Goal: Information Seeking & Learning: Learn about a topic

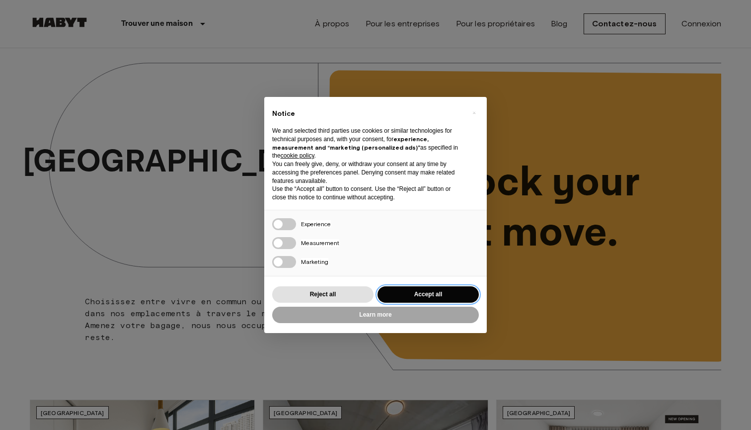
click at [434, 295] on button "Accept all" at bounding box center [427, 294] width 101 height 16
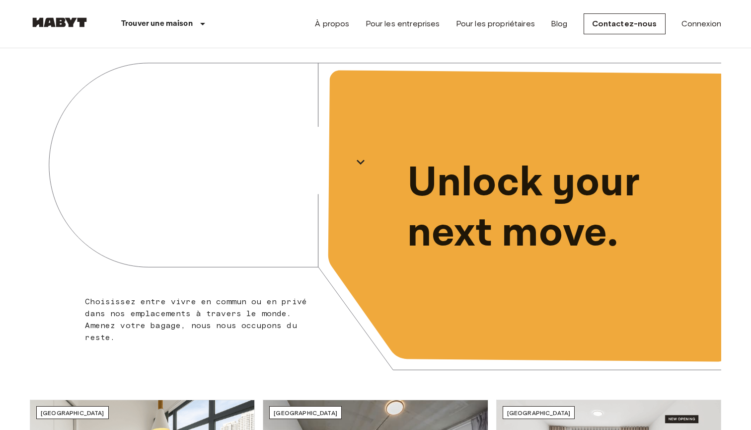
click at [698, 17] on div "À propos Pour les entreprises Pour les propriétaires Blog Contactez-nous Connex…" at bounding box center [518, 24] width 406 height 48
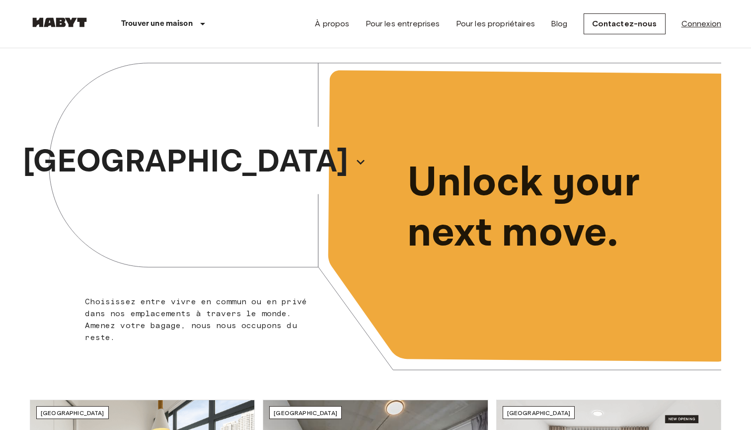
click at [698, 24] on link "Connexion" at bounding box center [701, 24] width 40 height 12
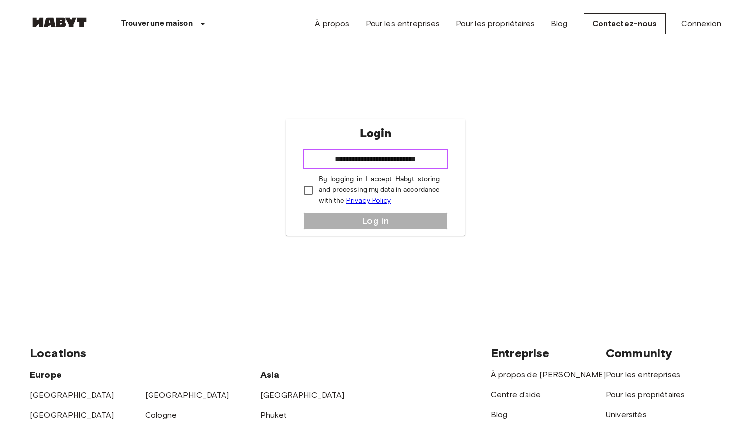
type input "**********"
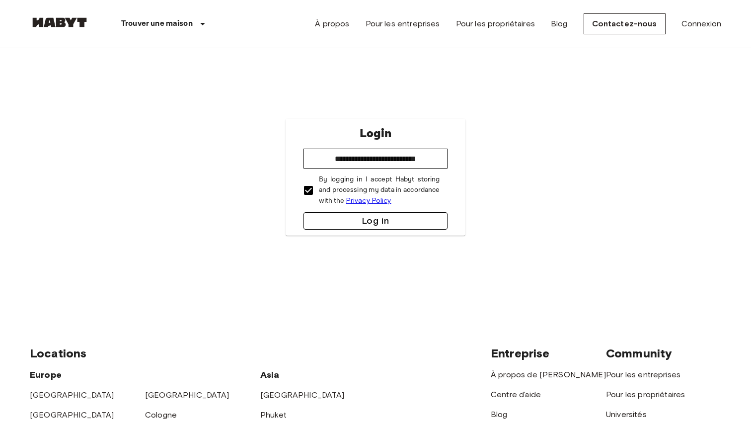
click at [343, 218] on button "Log in" at bounding box center [375, 220] width 145 height 17
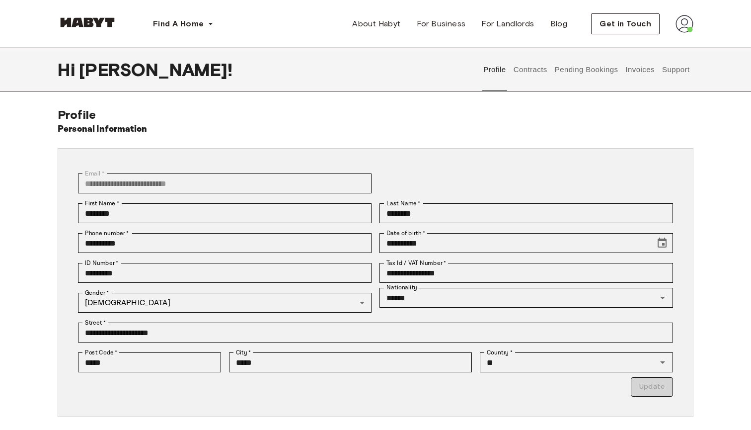
click at [645, 69] on button "Invoices" at bounding box center [639, 70] width 31 height 44
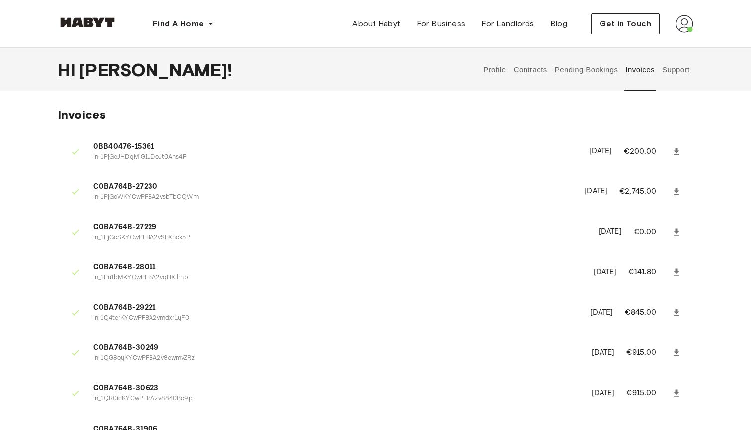
click at [569, 72] on button "Pending Bookings" at bounding box center [586, 70] width 66 height 44
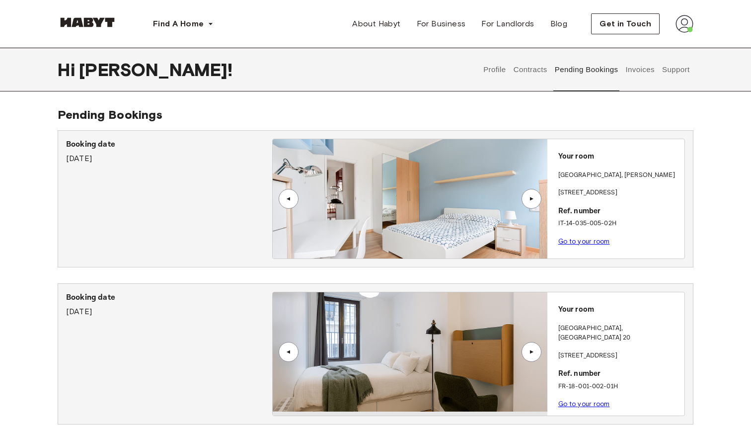
click at [535, 197] on div "▲" at bounding box center [531, 199] width 10 height 6
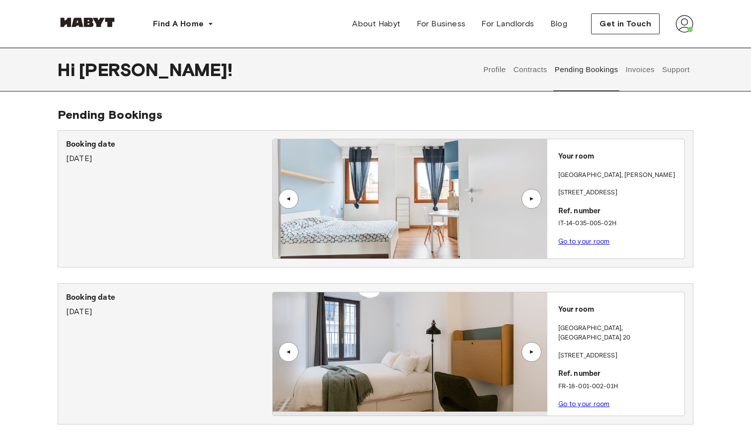
click at [535, 198] on div "▲" at bounding box center [531, 199] width 10 height 6
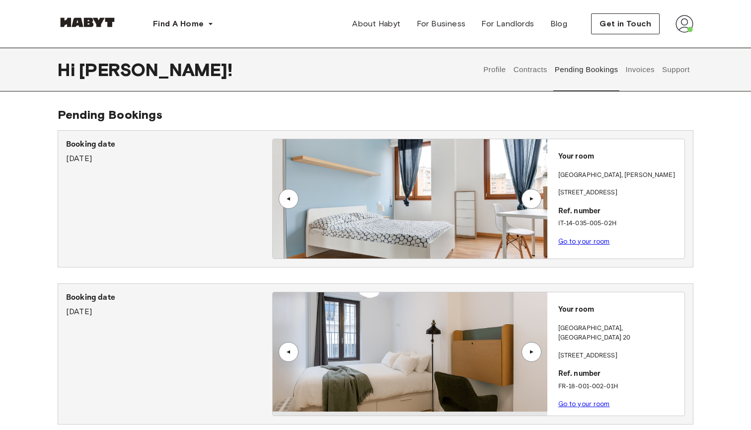
click at [535, 198] on div "▲" at bounding box center [531, 199] width 10 height 6
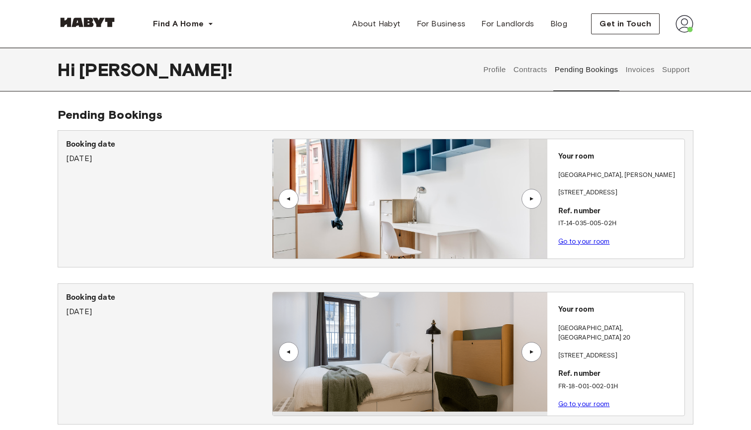
click at [535, 198] on div "▲" at bounding box center [531, 199] width 10 height 6
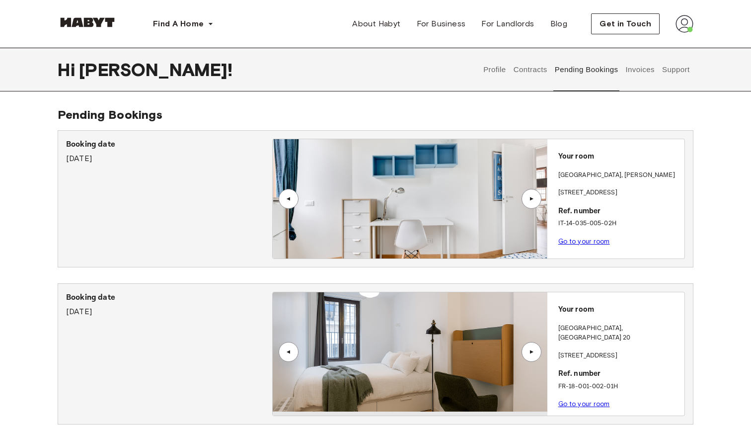
click at [535, 198] on div "▲" at bounding box center [531, 199] width 10 height 6
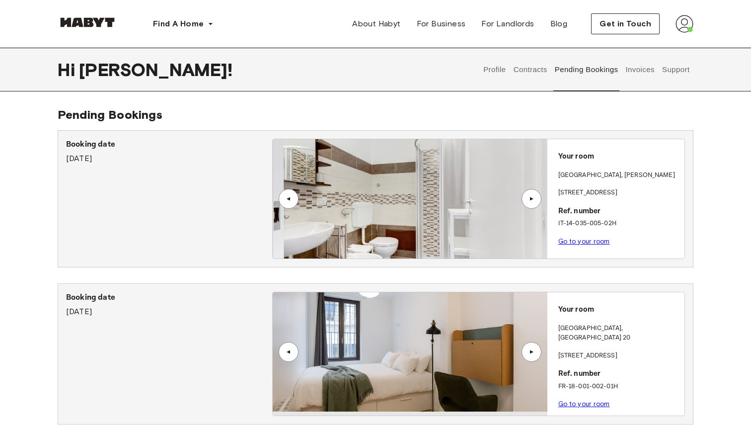
click at [288, 201] on div "▲" at bounding box center [289, 199] width 10 height 6
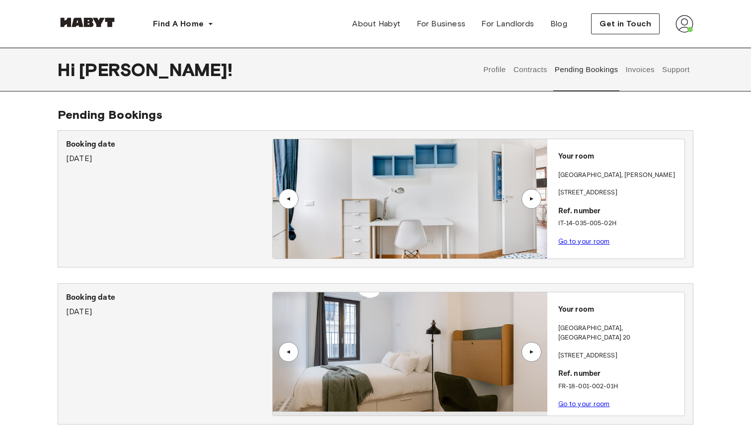
click at [536, 198] on div "▲" at bounding box center [531, 199] width 10 height 6
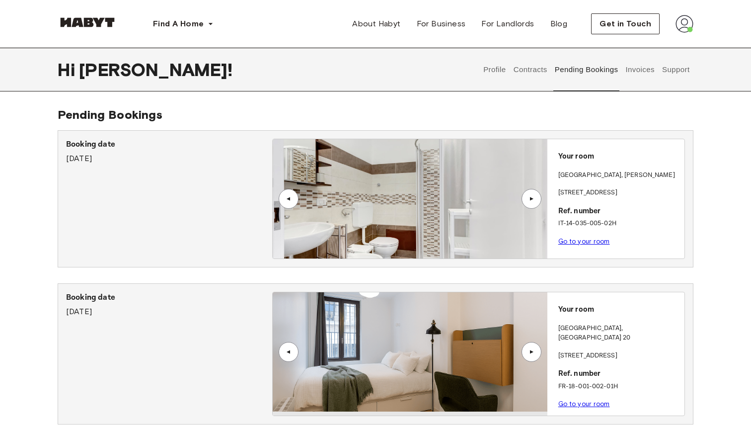
click at [533, 200] on div "▲" at bounding box center [531, 199] width 10 height 6
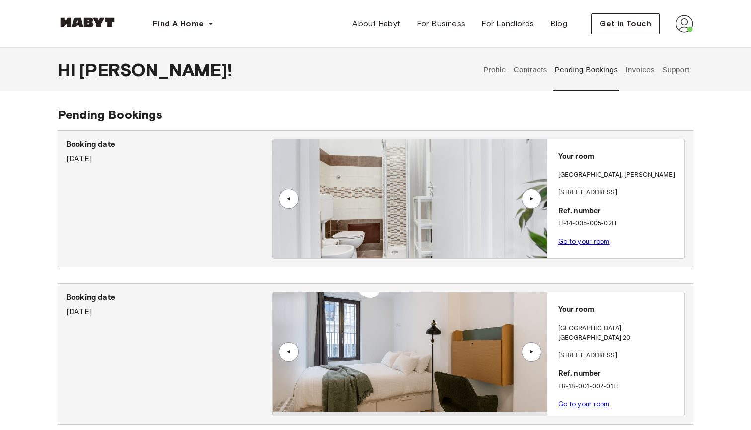
click at [533, 200] on div "▲" at bounding box center [531, 199] width 10 height 6
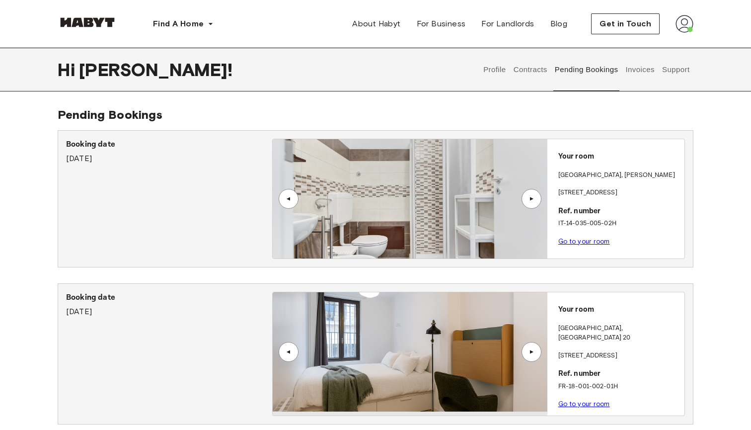
click at [533, 200] on div "▲" at bounding box center [531, 199] width 10 height 6
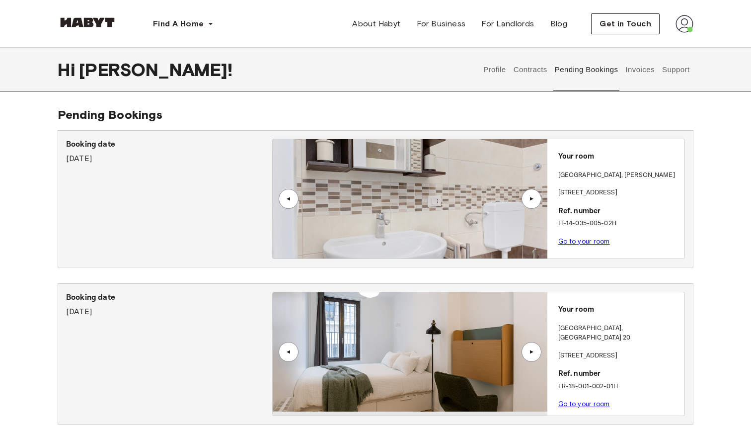
click at [533, 200] on div "▲" at bounding box center [531, 199] width 10 height 6
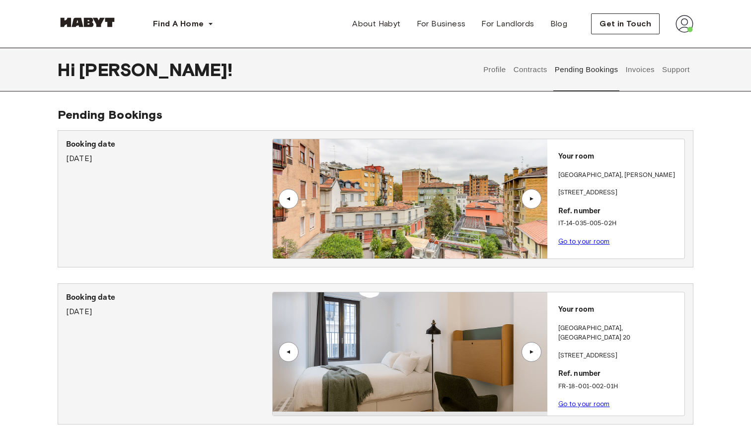
click at [528, 201] on div "▲" at bounding box center [531, 199] width 10 height 6
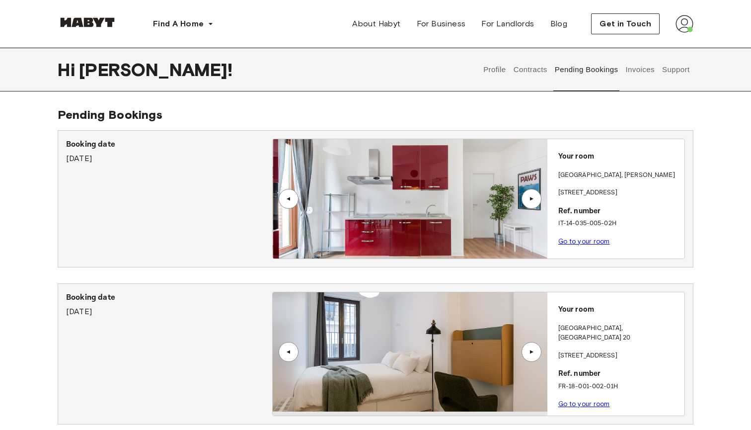
click at [533, 197] on div "▲" at bounding box center [531, 199] width 10 height 6
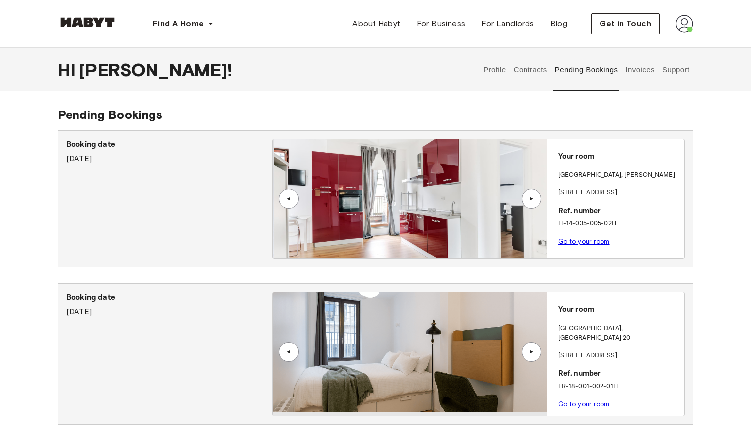
click at [581, 242] on link "Go to your room" at bounding box center [584, 240] width 52 height 7
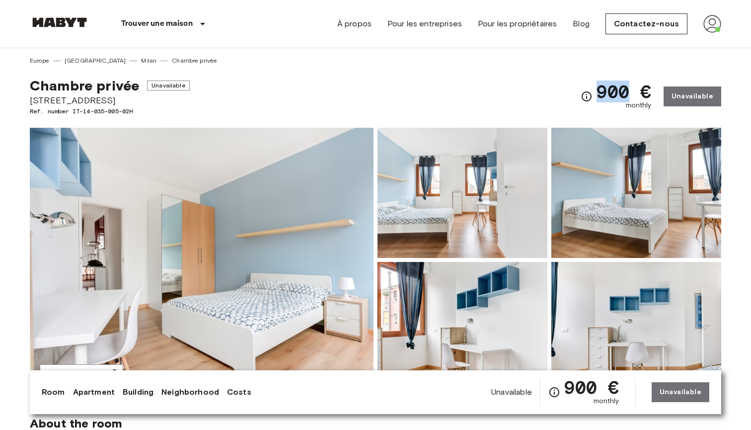
drag, startPoint x: 591, startPoint y: 92, endPoint x: 627, endPoint y: 92, distance: 36.3
click at [627, 91] on span "900 €" at bounding box center [623, 91] width 55 height 18
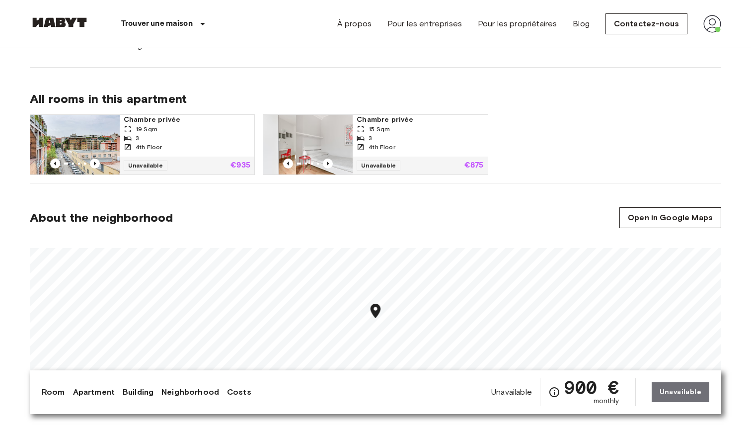
scroll to position [641, 0]
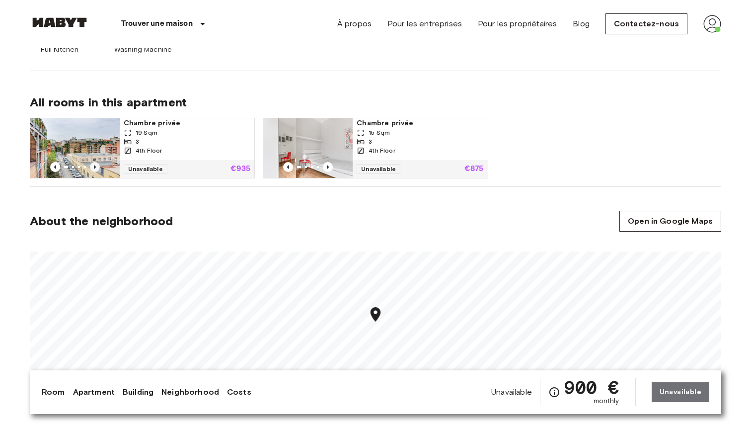
click at [94, 166] on icon "Previous image" at bounding box center [95, 167] width 2 height 4
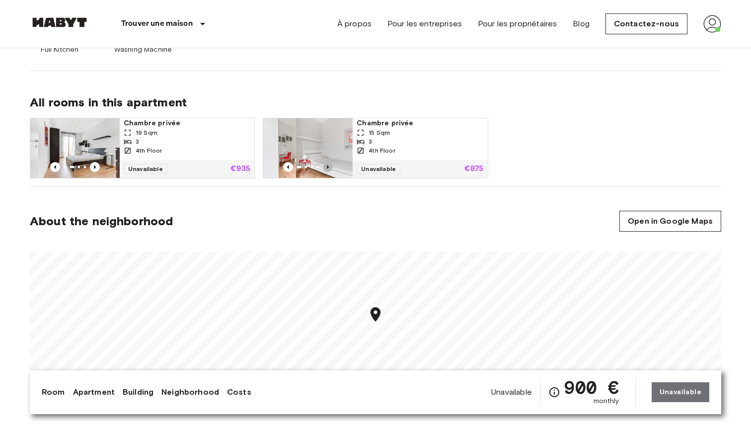
click at [328, 165] on icon "Previous image" at bounding box center [328, 167] width 10 height 10
click at [140, 127] on span "Chambre privée" at bounding box center [187, 123] width 127 height 10
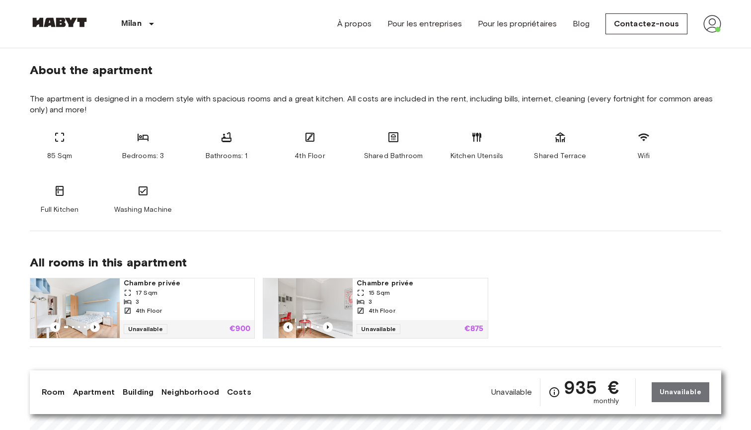
scroll to position [607, 0]
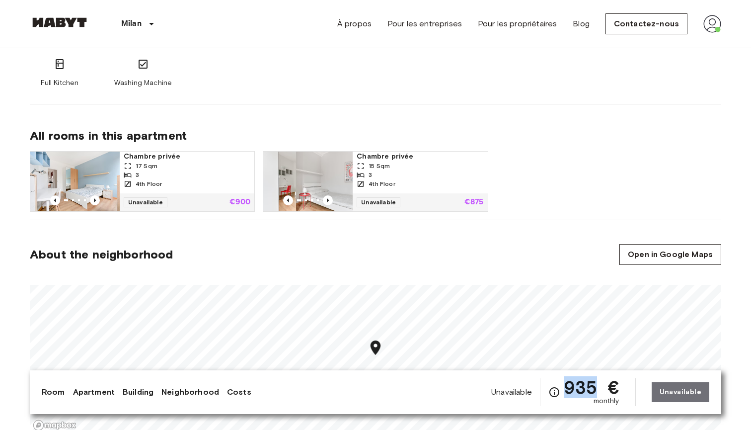
drag, startPoint x: 558, startPoint y: 389, endPoint x: 596, endPoint y: 389, distance: 37.7
click at [596, 389] on div "935 € monthly" at bounding box center [583, 392] width 71 height 28
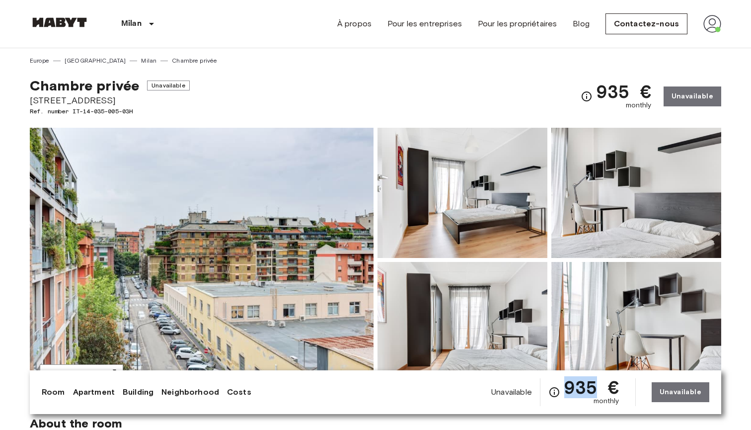
scroll to position [0, 0]
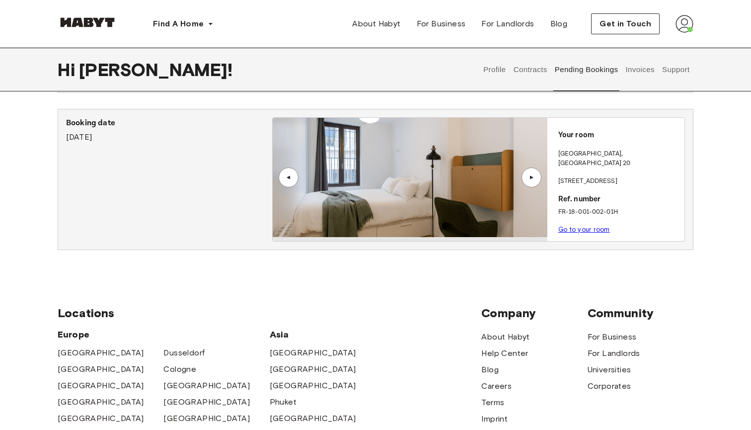
scroll to position [234, 0]
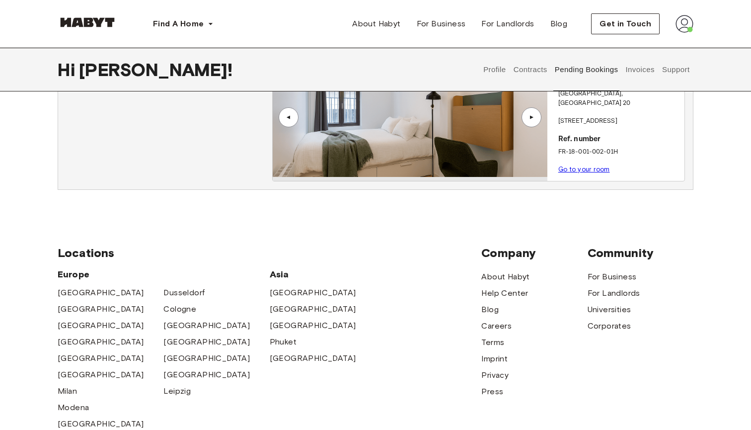
click at [584, 165] on link "Go to your room" at bounding box center [584, 168] width 52 height 7
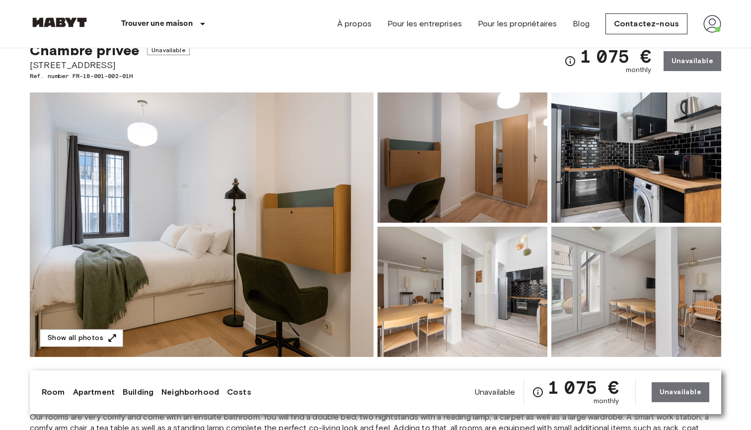
scroll to position [30, 0]
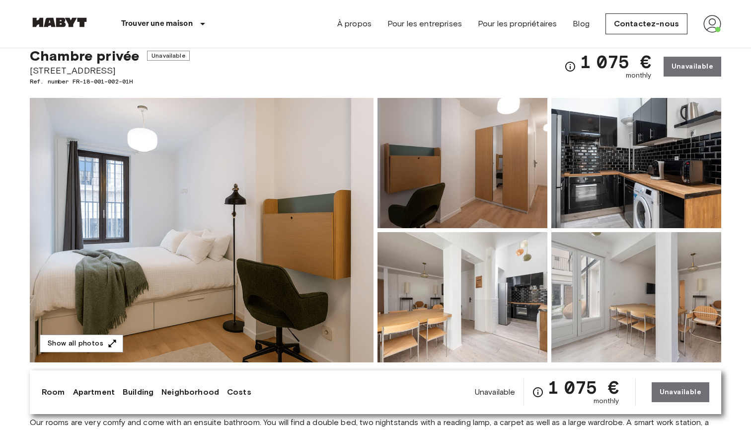
click at [319, 158] on img at bounding box center [202, 230] width 344 height 264
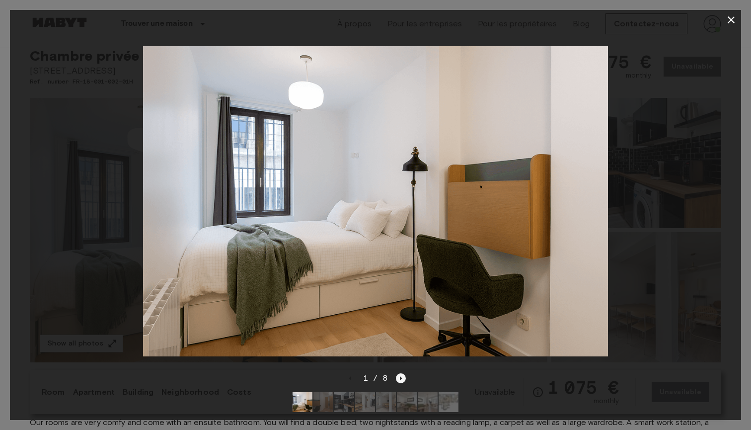
click at [398, 378] on icon "Next image" at bounding box center [401, 378] width 10 height 10
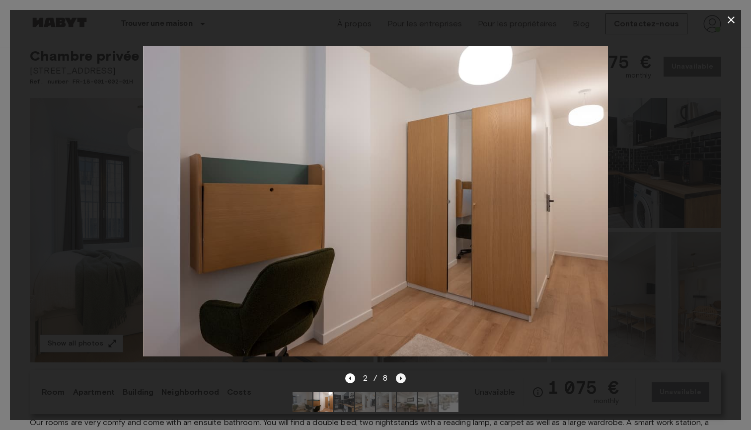
click at [398, 378] on icon "Next image" at bounding box center [401, 378] width 10 height 10
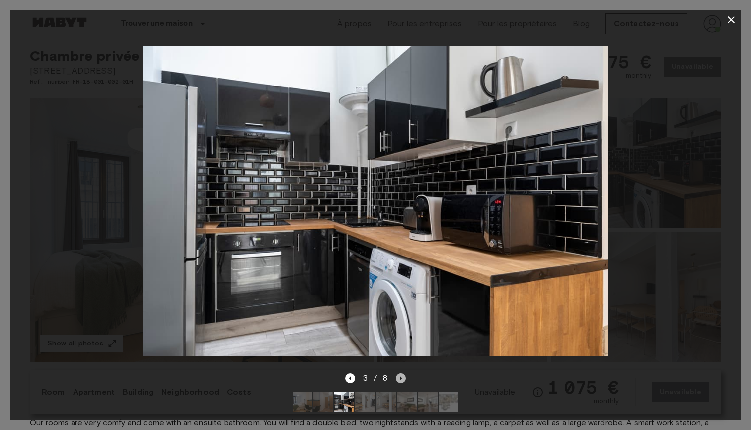
click at [397, 376] on icon "Next image" at bounding box center [401, 378] width 10 height 10
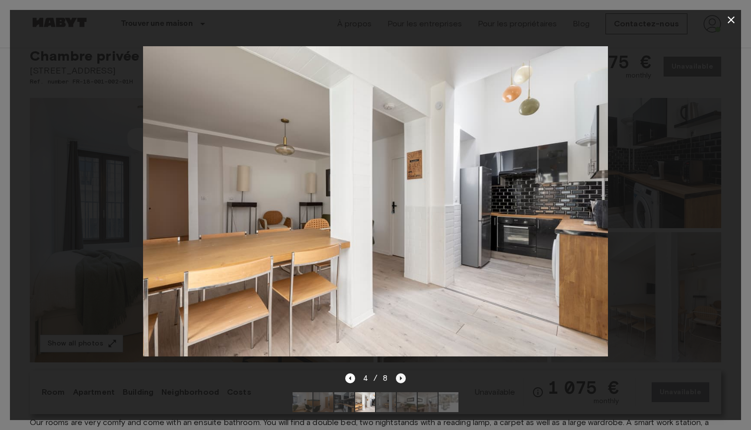
click at [400, 377] on icon "Next image" at bounding box center [401, 378] width 2 height 4
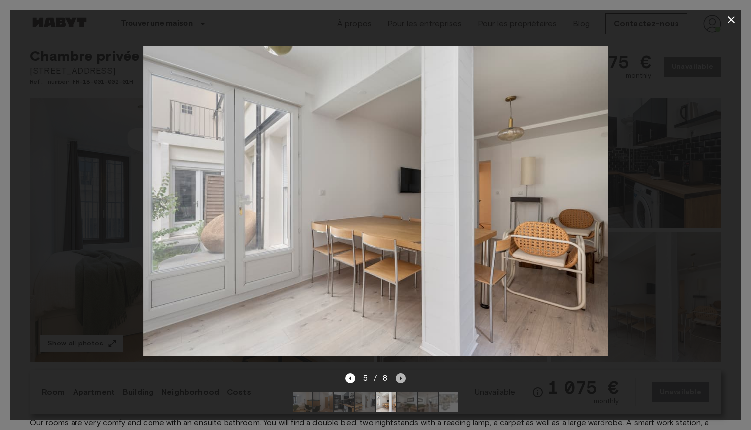
click at [400, 377] on icon "Next image" at bounding box center [401, 378] width 2 height 4
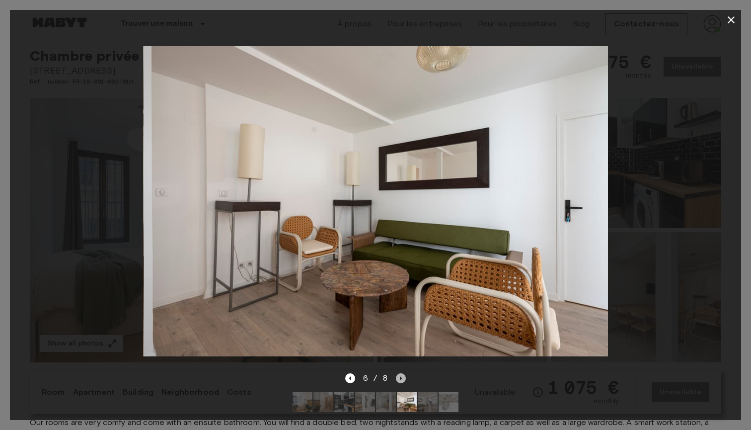
click at [400, 377] on icon "Next image" at bounding box center [401, 378] width 2 height 4
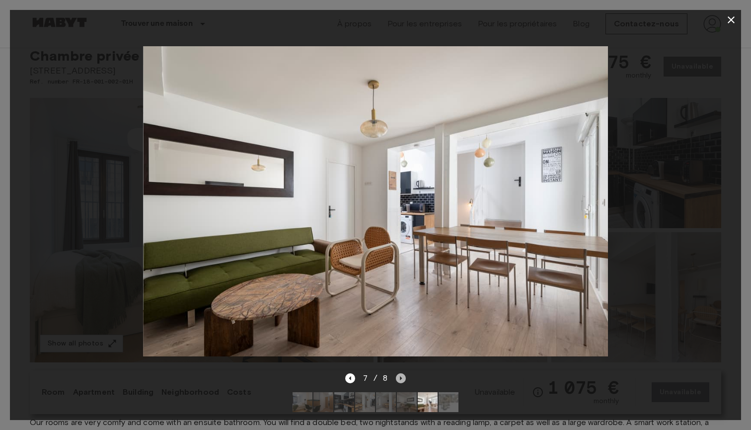
click at [400, 377] on icon "Next image" at bounding box center [401, 378] width 2 height 4
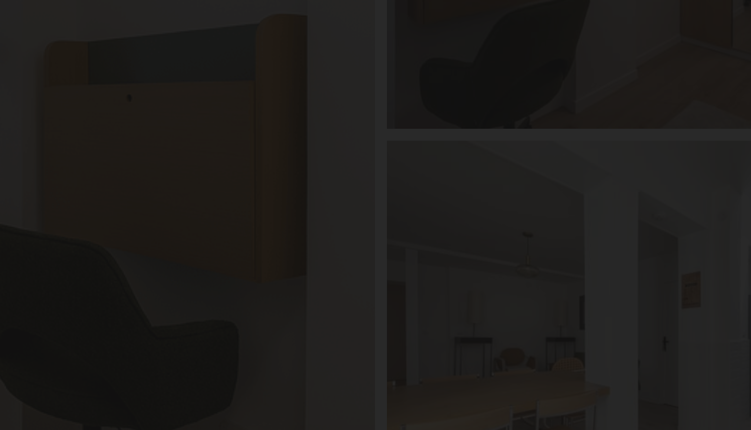
scroll to position [77, 0]
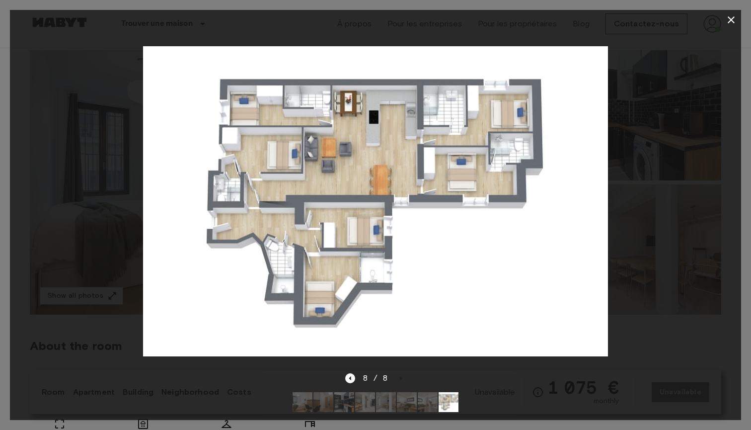
click at [735, 19] on icon "button" at bounding box center [731, 20] width 12 height 12
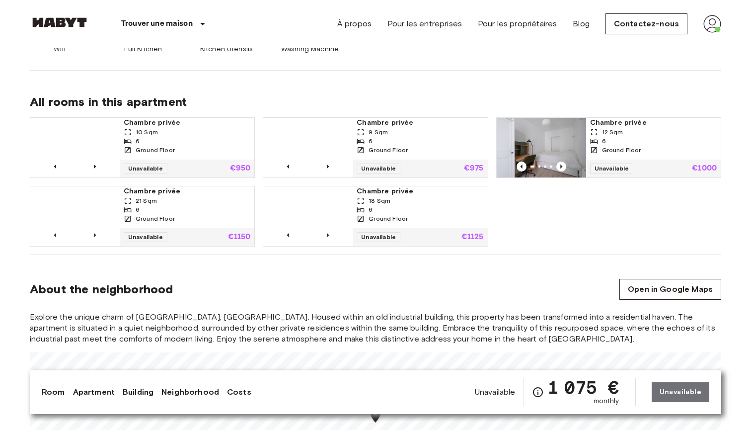
scroll to position [664, 0]
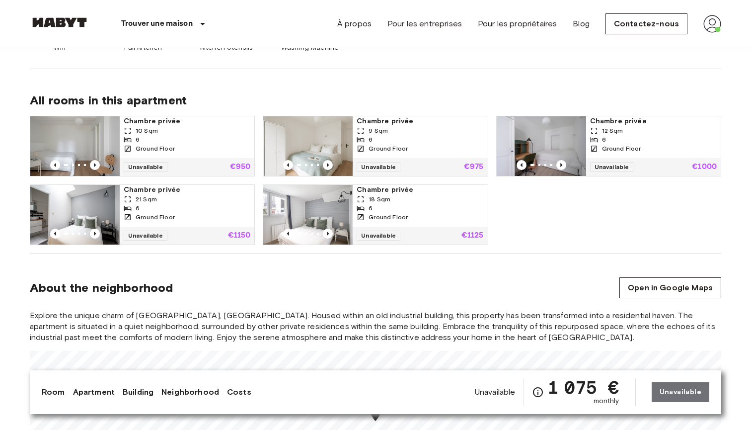
click at [97, 213] on img at bounding box center [74, 215] width 89 height 60
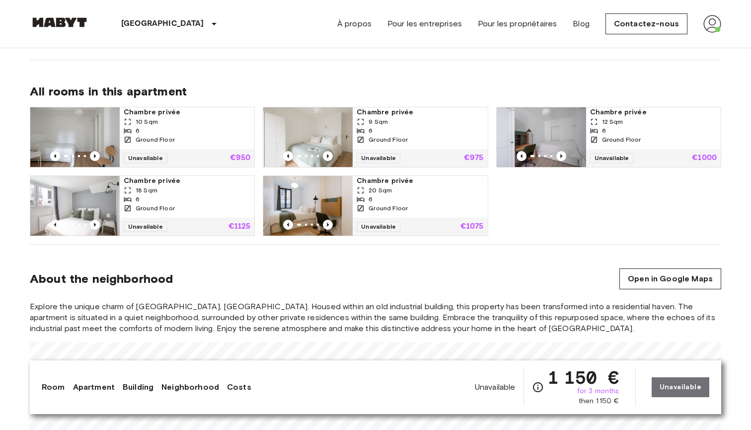
scroll to position [680, 0]
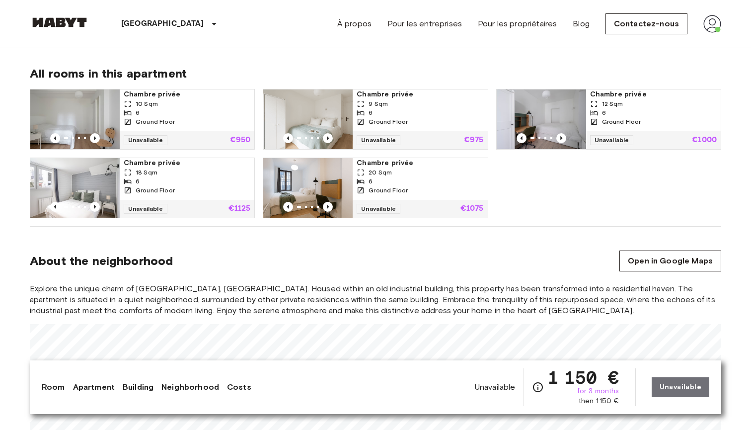
click at [107, 183] on img at bounding box center [74, 188] width 89 height 60
click at [707, 29] on img at bounding box center [712, 24] width 18 height 18
click at [669, 43] on li "Profil" at bounding box center [693, 42] width 99 height 18
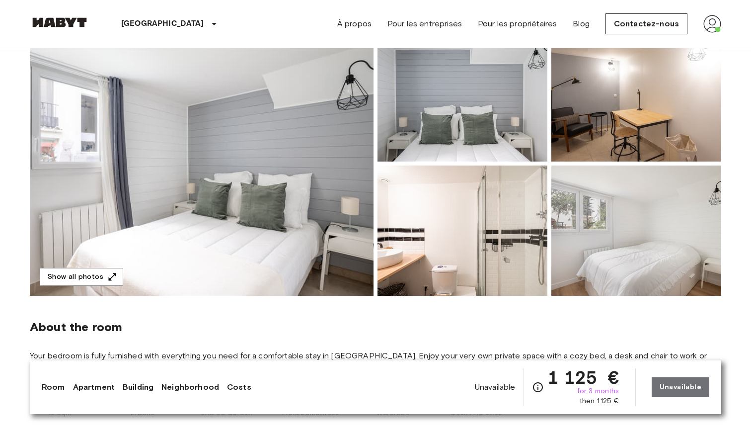
scroll to position [97, 0]
click at [261, 225] on img at bounding box center [202, 163] width 344 height 264
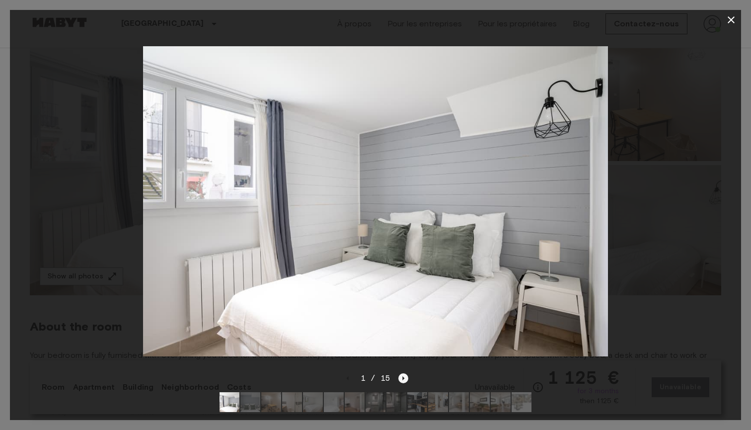
click at [401, 377] on icon "Next image" at bounding box center [403, 378] width 10 height 10
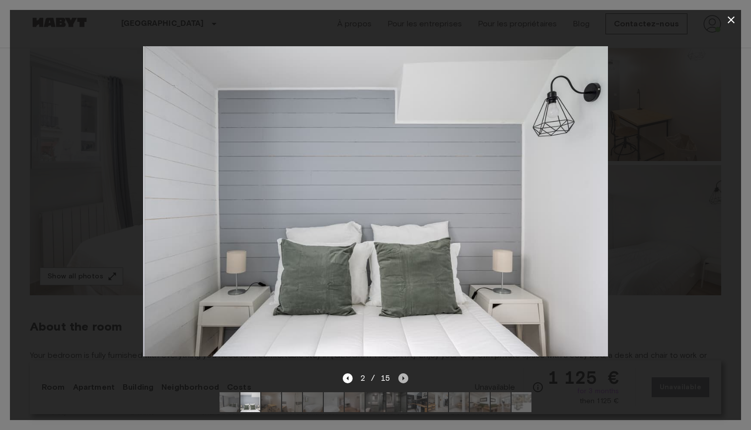
click at [401, 377] on icon "Next image" at bounding box center [403, 378] width 10 height 10
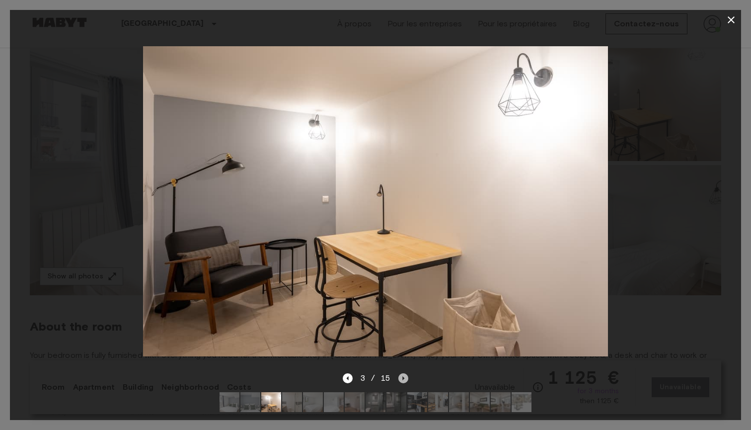
click at [399, 380] on icon "Next image" at bounding box center [403, 378] width 10 height 10
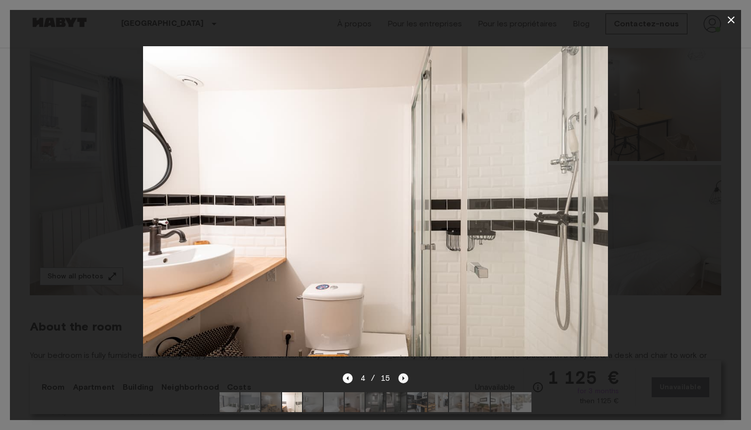
click at [399, 379] on icon "Next image" at bounding box center [403, 378] width 10 height 10
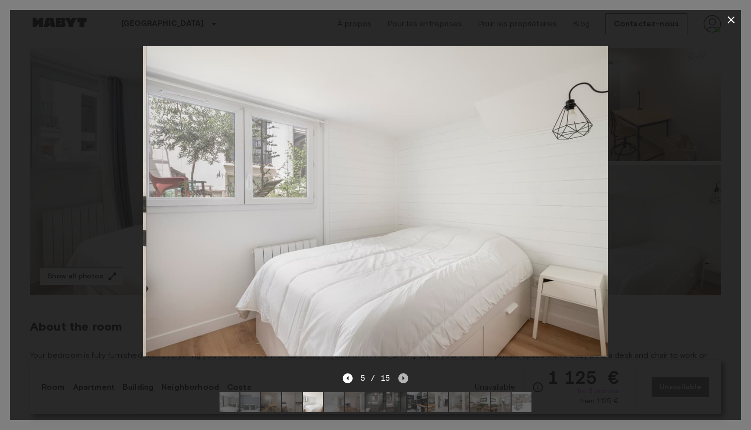
click at [399, 379] on icon "Next image" at bounding box center [403, 378] width 10 height 10
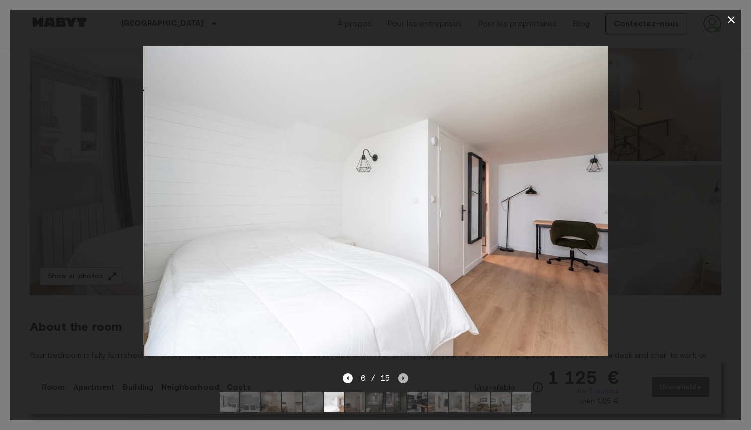
click at [399, 379] on icon "Next image" at bounding box center [403, 378] width 10 height 10
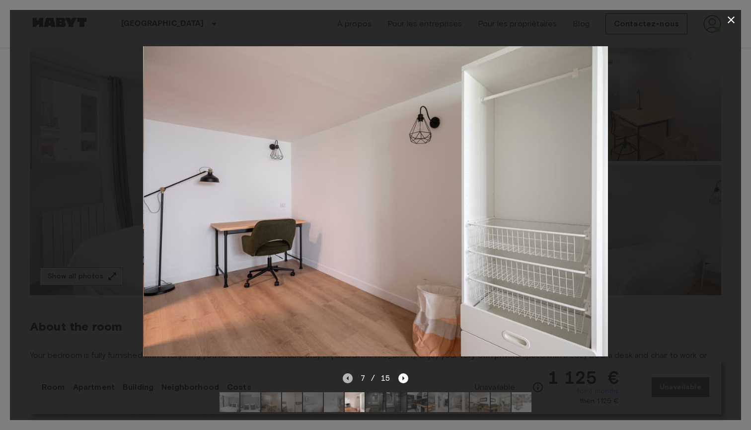
click at [345, 376] on icon "Previous image" at bounding box center [348, 378] width 10 height 10
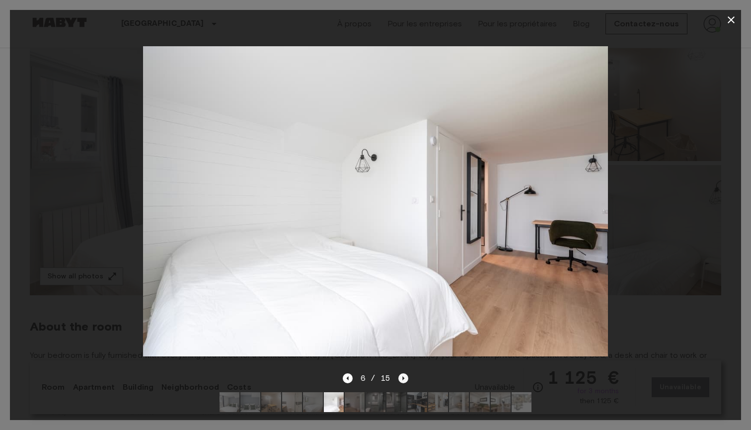
click at [400, 380] on icon "Next image" at bounding box center [403, 378] width 10 height 10
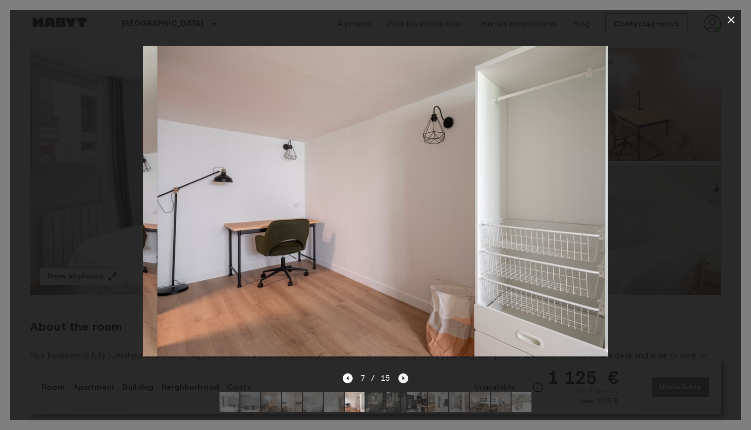
click at [402, 379] on icon "Next image" at bounding box center [403, 378] width 10 height 10
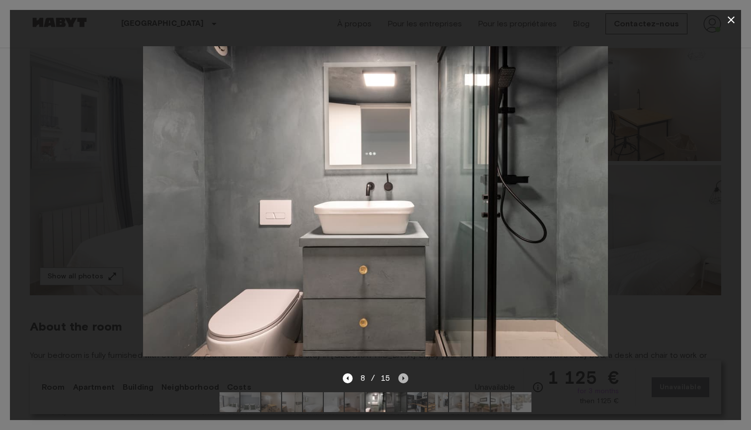
click at [402, 379] on icon "Next image" at bounding box center [403, 378] width 10 height 10
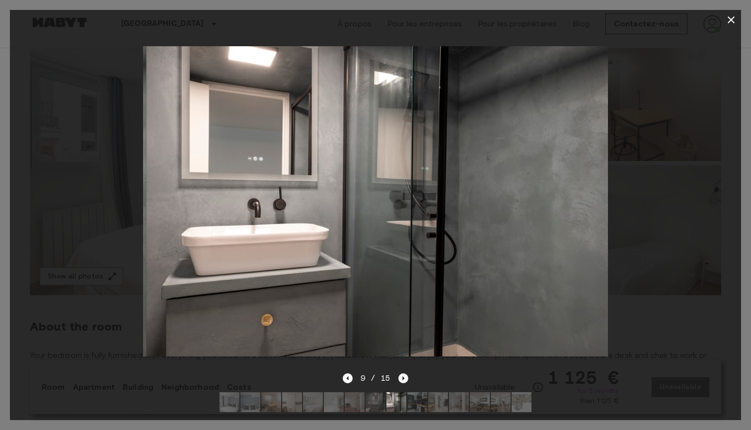
click at [403, 379] on icon "Next image" at bounding box center [404, 378] width 2 height 4
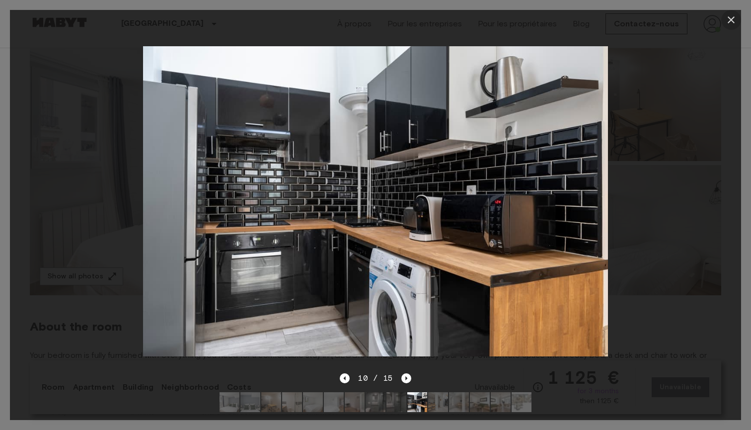
click at [726, 21] on icon "button" at bounding box center [731, 20] width 12 height 12
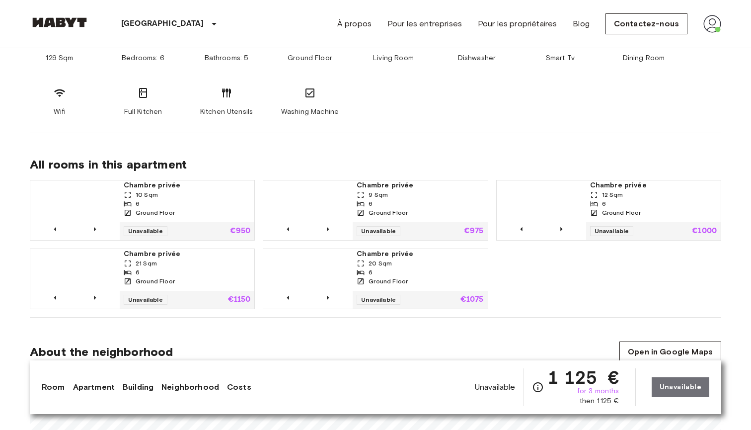
scroll to position [594, 0]
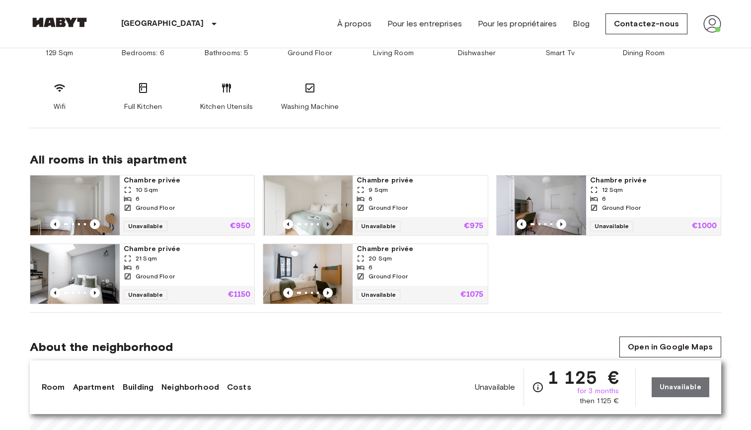
click at [326, 221] on icon "Previous image" at bounding box center [328, 224] width 10 height 10
click at [327, 222] on icon "Previous image" at bounding box center [328, 224] width 10 height 10
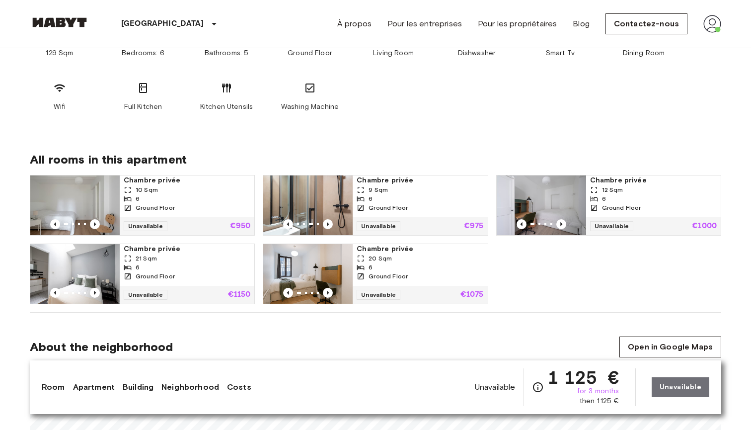
click at [402, 184] on span "Chambre privée" at bounding box center [420, 180] width 127 height 10
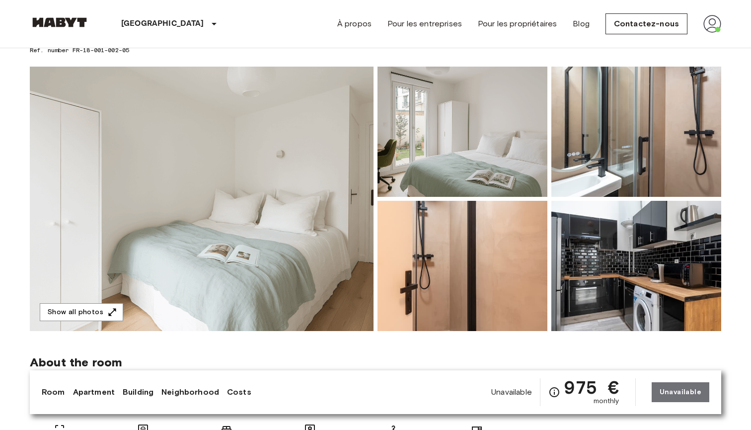
scroll to position [60, 0]
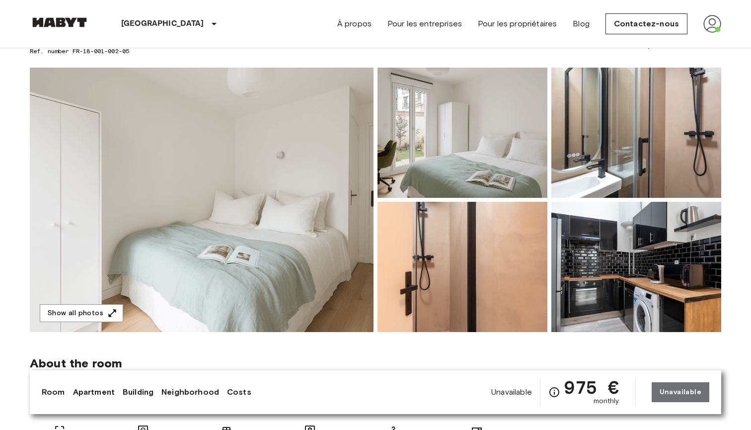
click at [295, 269] on img at bounding box center [202, 200] width 344 height 264
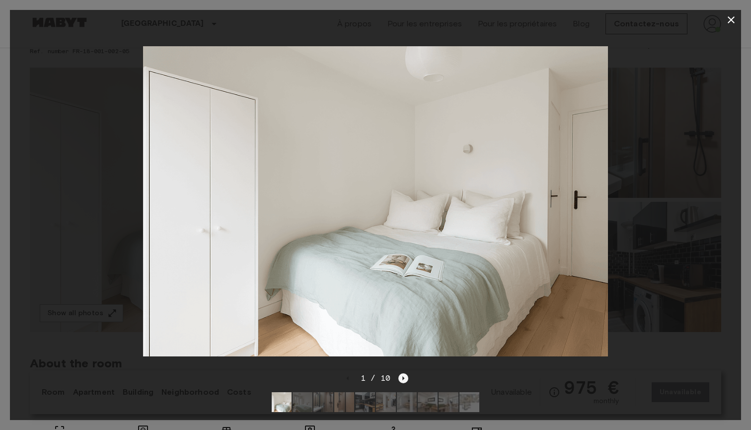
click at [402, 375] on icon "Next image" at bounding box center [403, 378] width 10 height 10
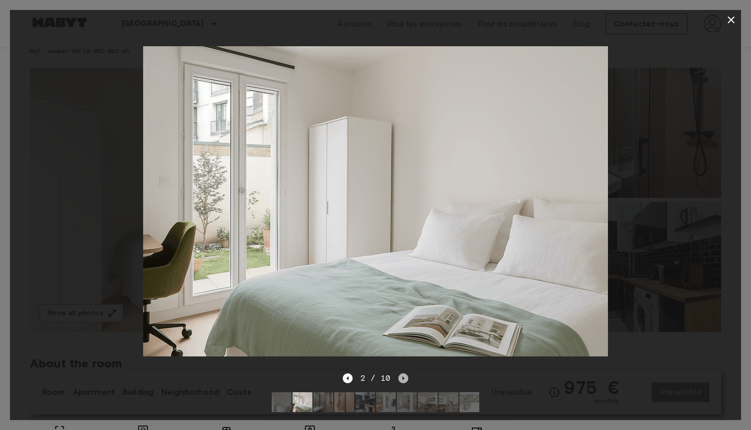
click at [402, 375] on icon "Next image" at bounding box center [403, 378] width 10 height 10
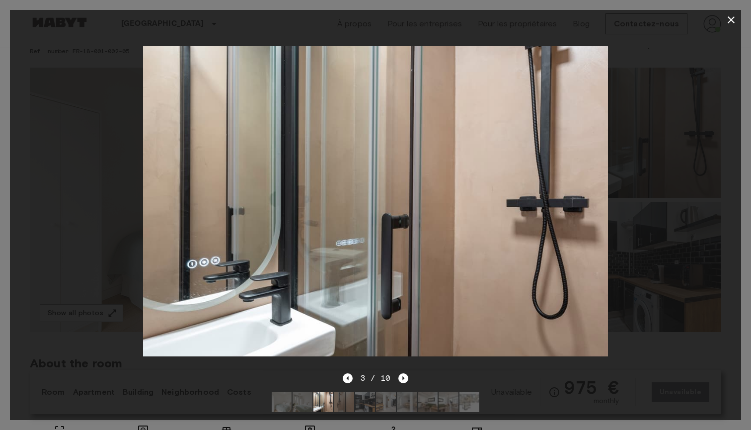
click at [410, 380] on div "3 / 10" at bounding box center [375, 396] width 731 height 48
click at [407, 380] on icon "Next image" at bounding box center [403, 378] width 10 height 10
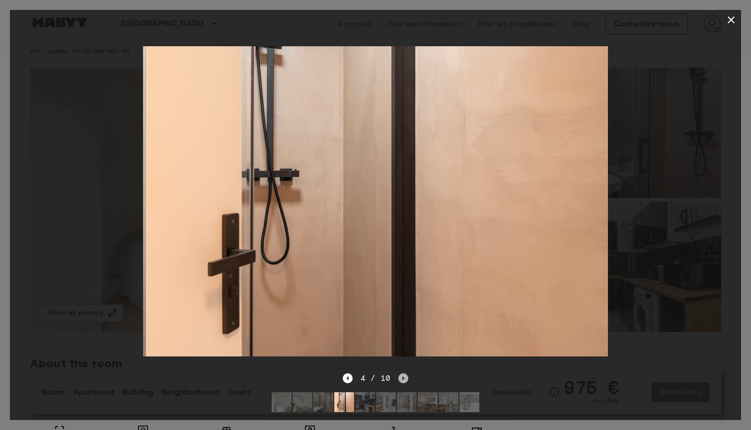
click at [407, 380] on icon "Next image" at bounding box center [403, 378] width 10 height 10
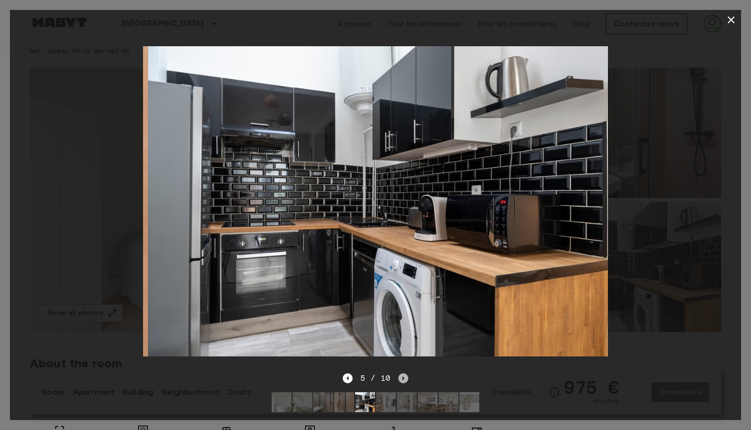
click at [407, 379] on icon "Next image" at bounding box center [403, 378] width 10 height 10
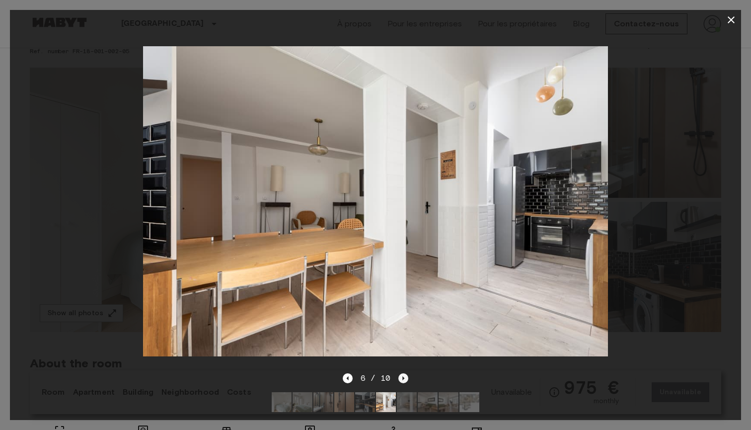
click at [407, 379] on icon "Next image" at bounding box center [403, 378] width 10 height 10
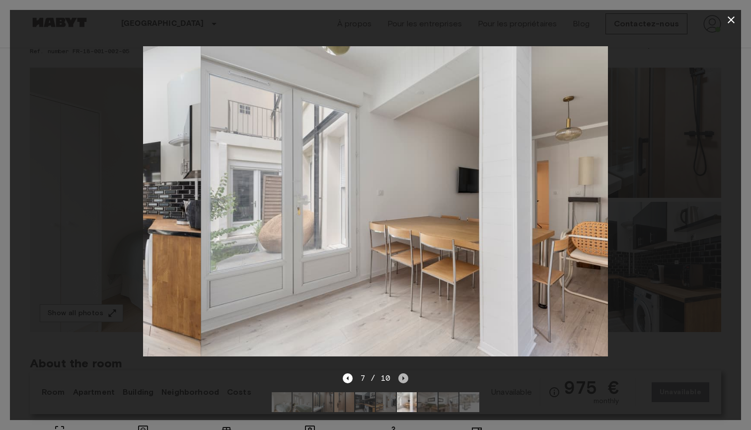
click at [407, 379] on icon "Next image" at bounding box center [403, 378] width 10 height 10
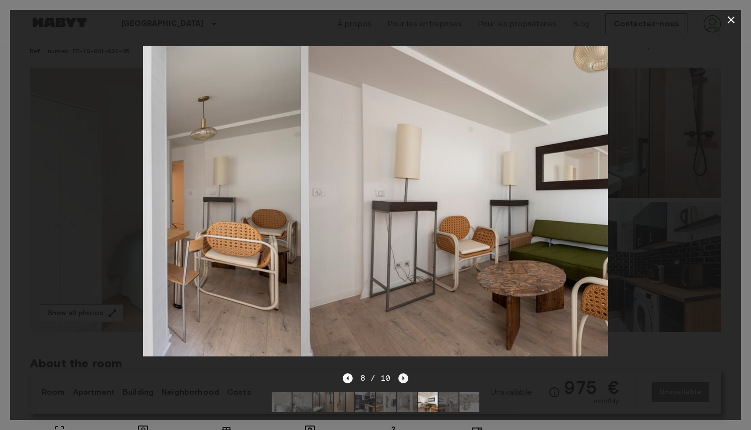
click at [407, 379] on icon "Next image" at bounding box center [403, 378] width 10 height 10
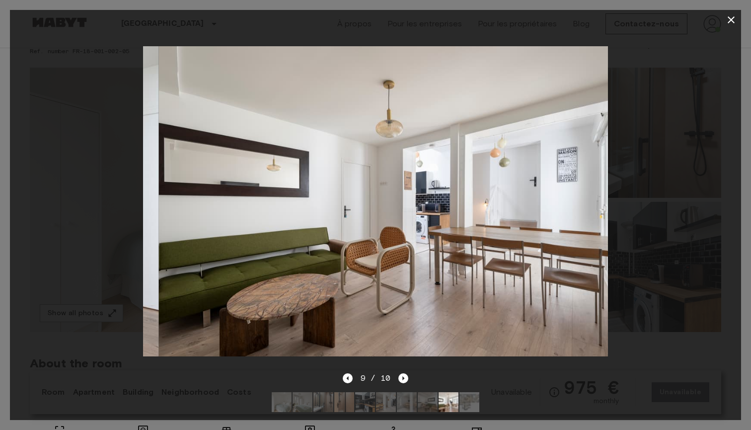
click at [661, 139] on div at bounding box center [375, 201] width 731 height 342
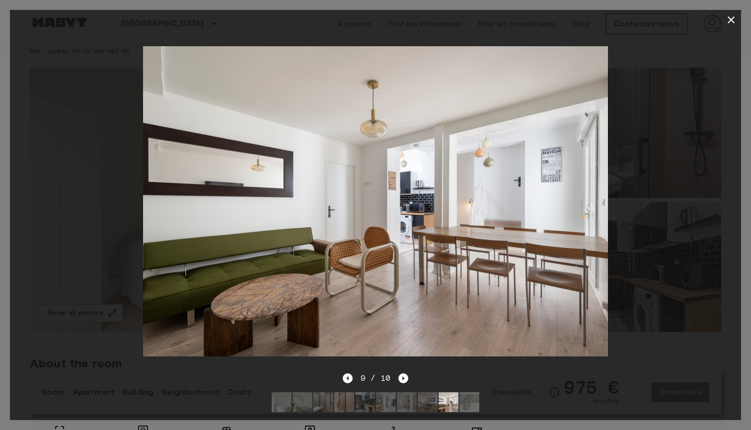
click at [730, 17] on icon "button" at bounding box center [731, 20] width 12 height 12
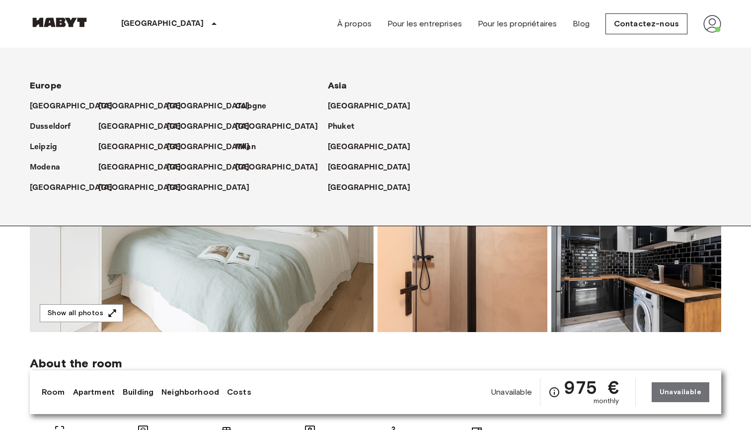
click at [208, 19] on icon at bounding box center [214, 24] width 12 height 12
click at [178, 166] on p "[GEOGRAPHIC_DATA]" at bounding box center [210, 167] width 83 height 12
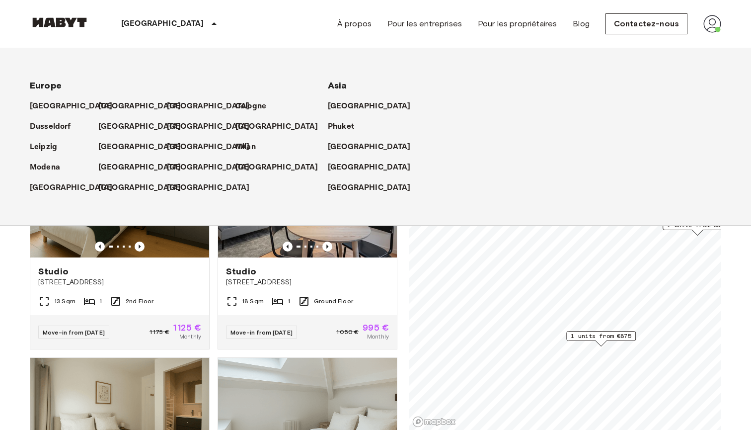
click at [208, 23] on icon at bounding box center [214, 24] width 12 height 12
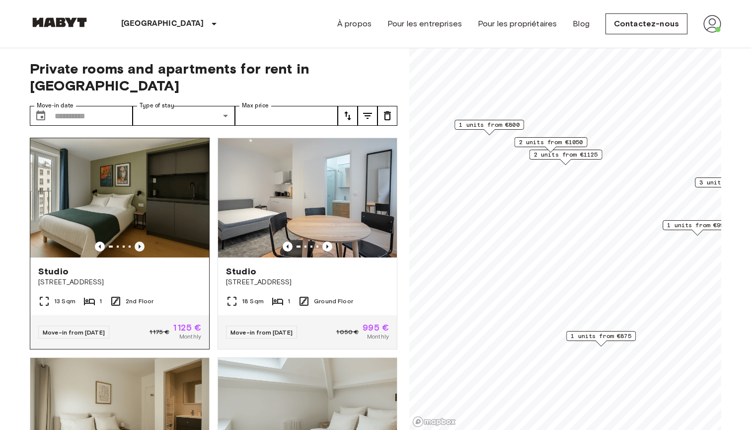
click at [141, 241] on icon "Previous image" at bounding box center [140, 246] width 10 height 10
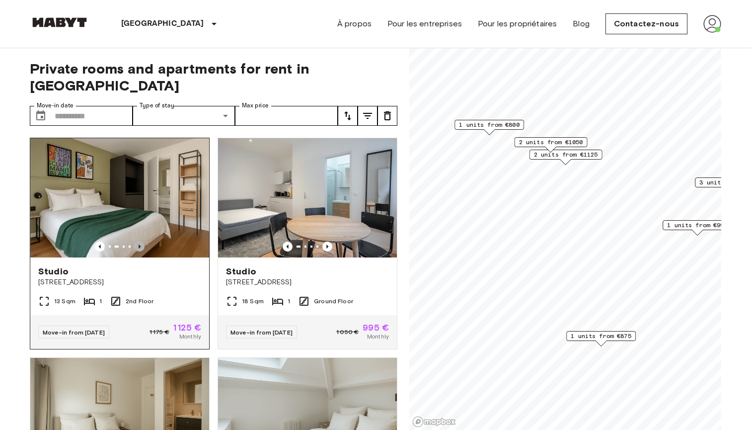
click at [141, 241] on icon "Previous image" at bounding box center [140, 246] width 10 height 10
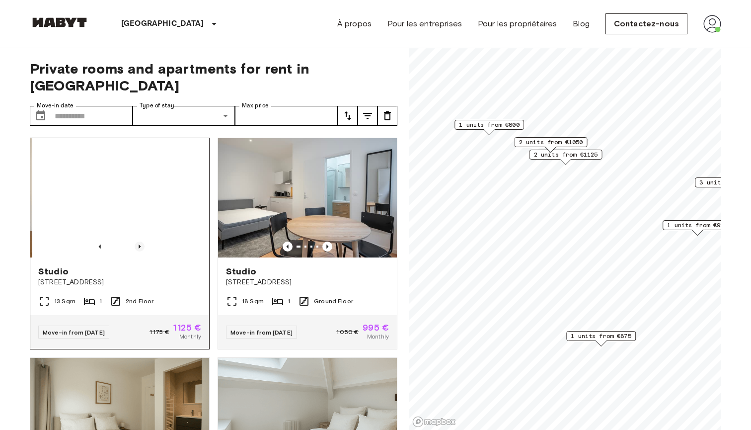
click at [141, 241] on icon "Previous image" at bounding box center [140, 246] width 10 height 10
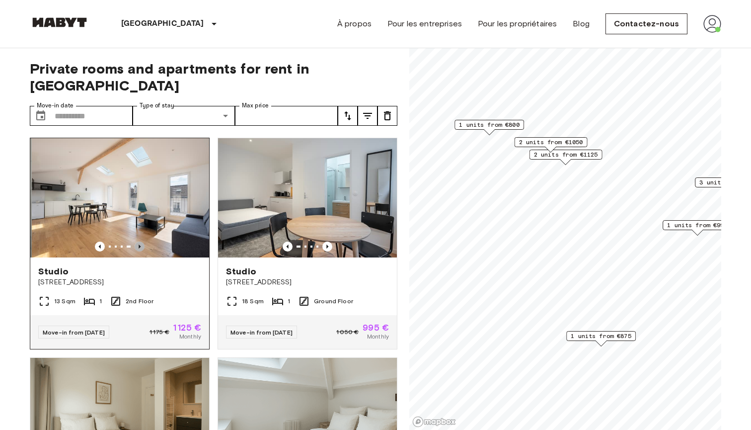
click at [141, 241] on icon "Previous image" at bounding box center [140, 246] width 10 height 10
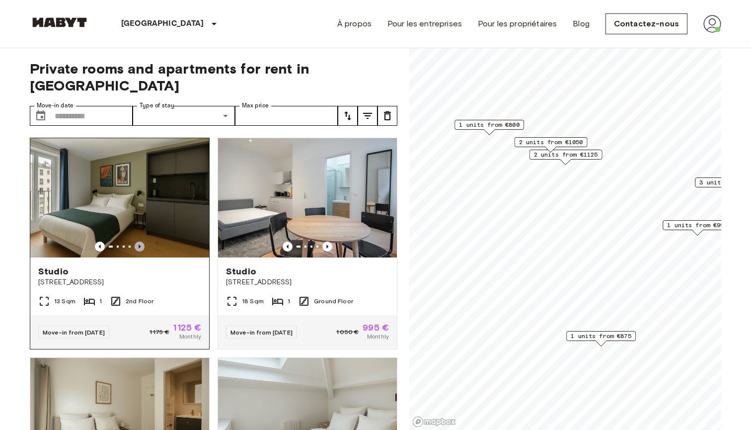
click at [139, 244] on icon "Previous image" at bounding box center [140, 246] width 2 height 4
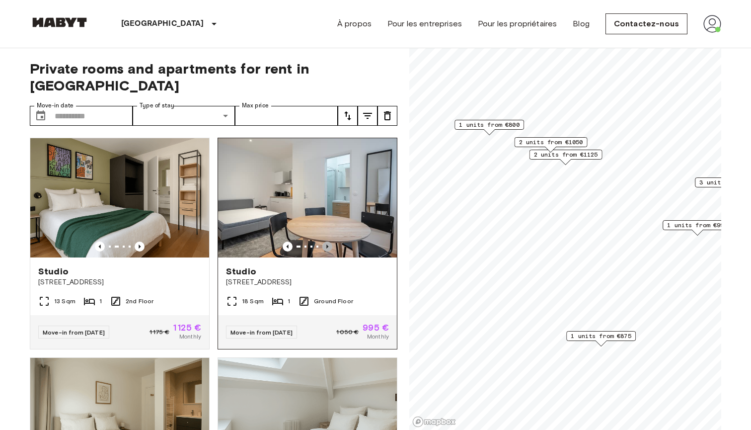
click at [330, 241] on icon "Previous image" at bounding box center [327, 246] width 10 height 10
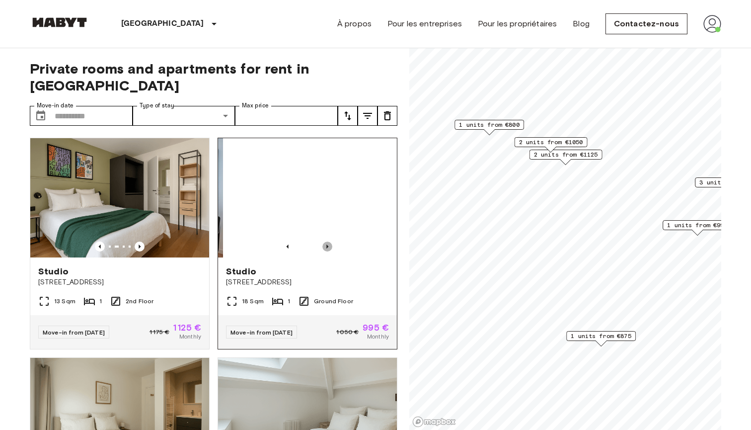
click at [330, 241] on icon "Previous image" at bounding box center [327, 246] width 10 height 10
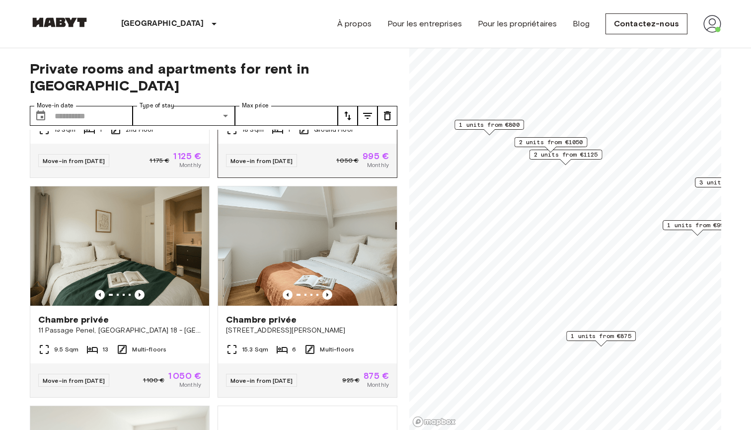
scroll to position [172, 0]
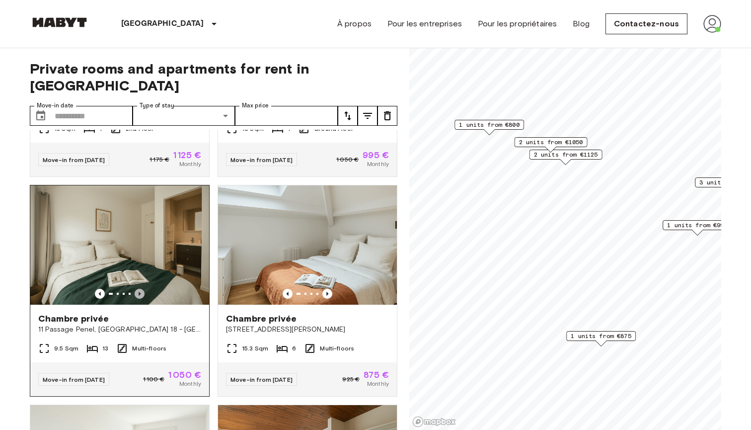
click at [140, 289] on icon "Previous image" at bounding box center [140, 294] width 10 height 10
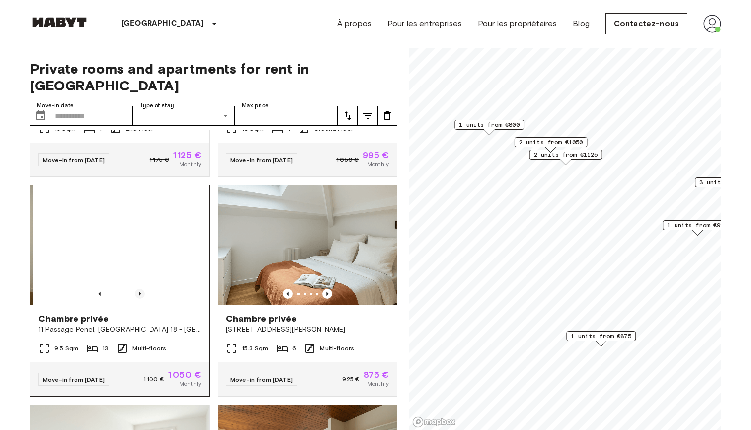
click at [140, 292] on icon "Previous image" at bounding box center [140, 294] width 2 height 4
click at [141, 292] on icon "Previous image" at bounding box center [140, 294] width 2 height 4
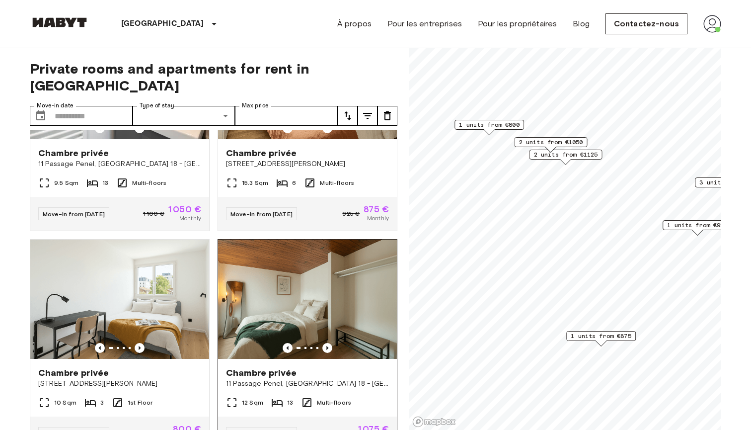
scroll to position [366, 0]
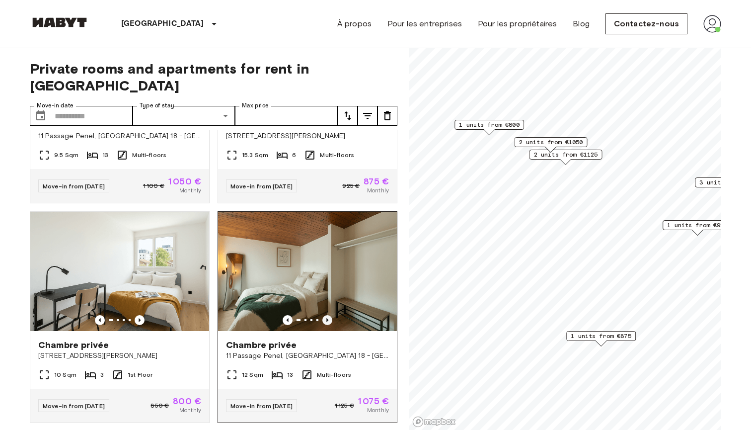
click at [329, 315] on icon "Previous image" at bounding box center [327, 320] width 10 height 10
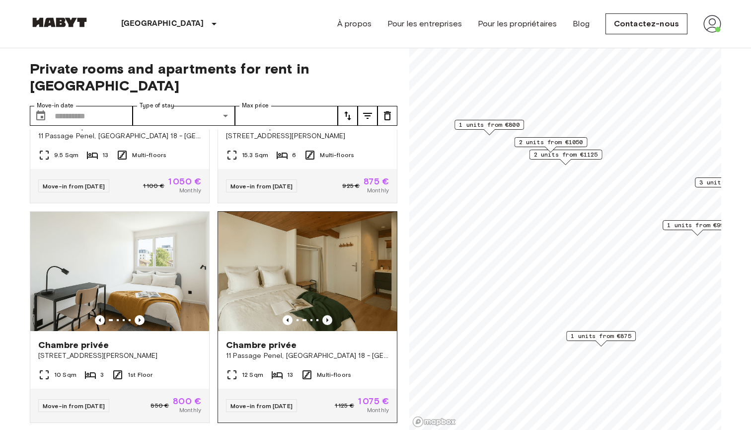
click at [329, 315] on icon "Previous image" at bounding box center [327, 320] width 10 height 10
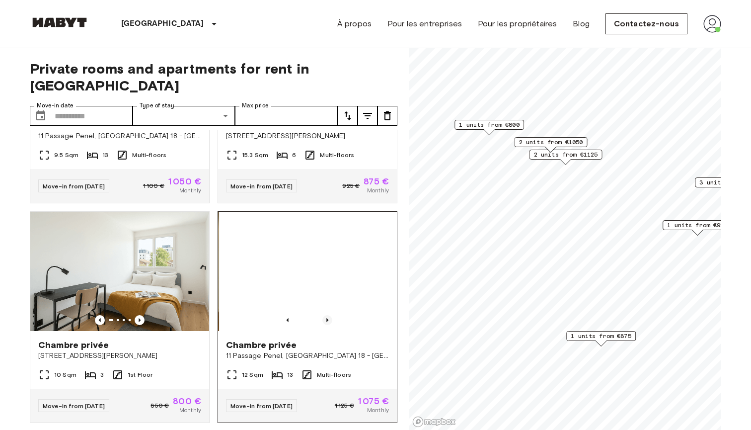
click at [329, 315] on icon "Previous image" at bounding box center [327, 320] width 10 height 10
click at [288, 318] on icon "Previous image" at bounding box center [288, 320] width 2 height 4
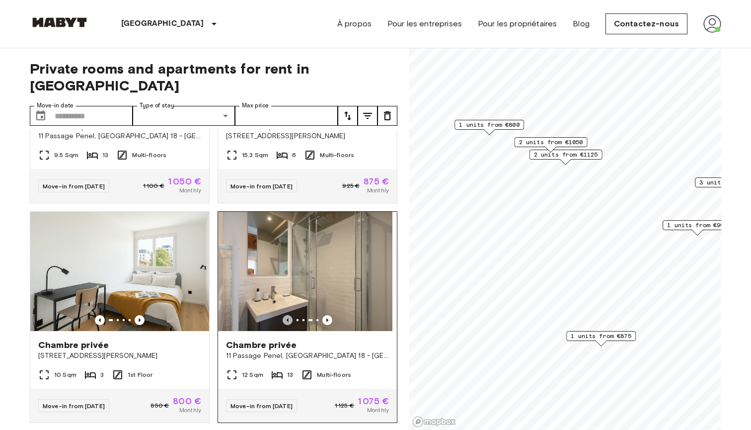
click at [288, 318] on icon "Previous image" at bounding box center [288, 320] width 2 height 4
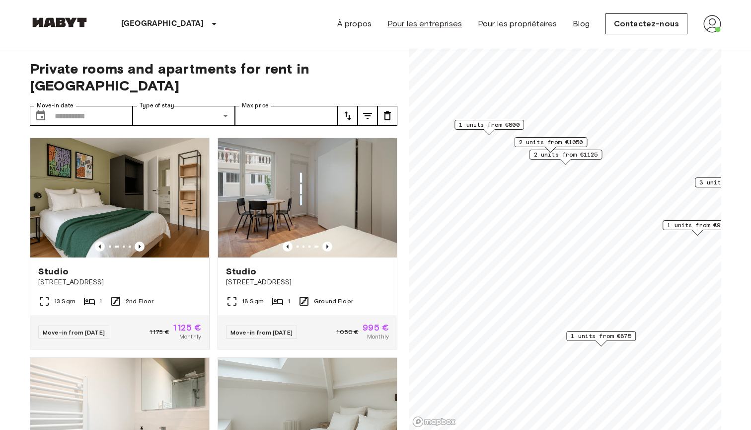
scroll to position [0, 0]
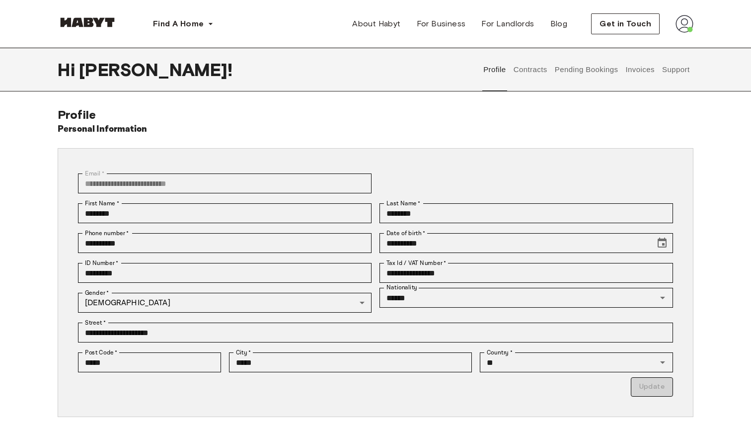
click at [541, 69] on button "Contracts" at bounding box center [530, 70] width 36 height 44
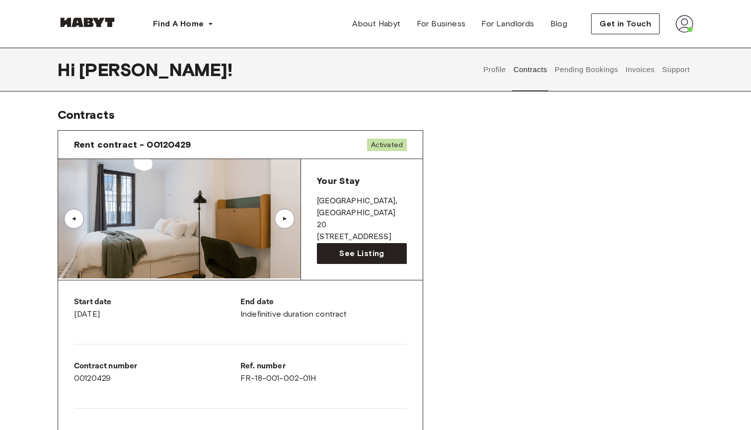
click at [639, 66] on button "Invoices" at bounding box center [639, 70] width 31 height 44
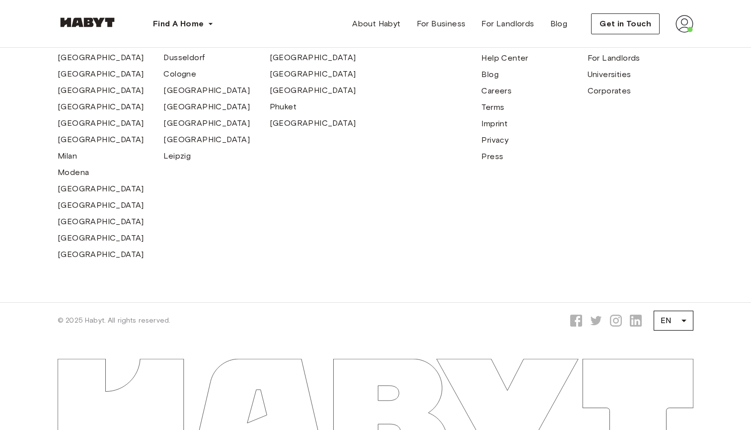
scroll to position [658, 0]
